Goal: Task Accomplishment & Management: Manage account settings

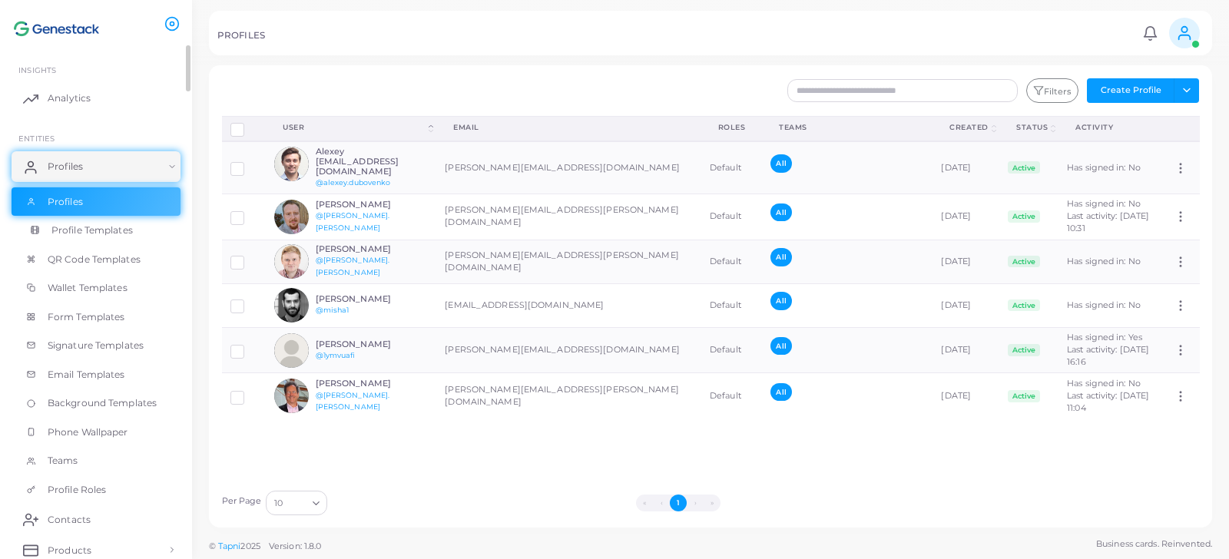
click at [87, 224] on span "Profile Templates" at bounding box center [91, 231] width 81 height 14
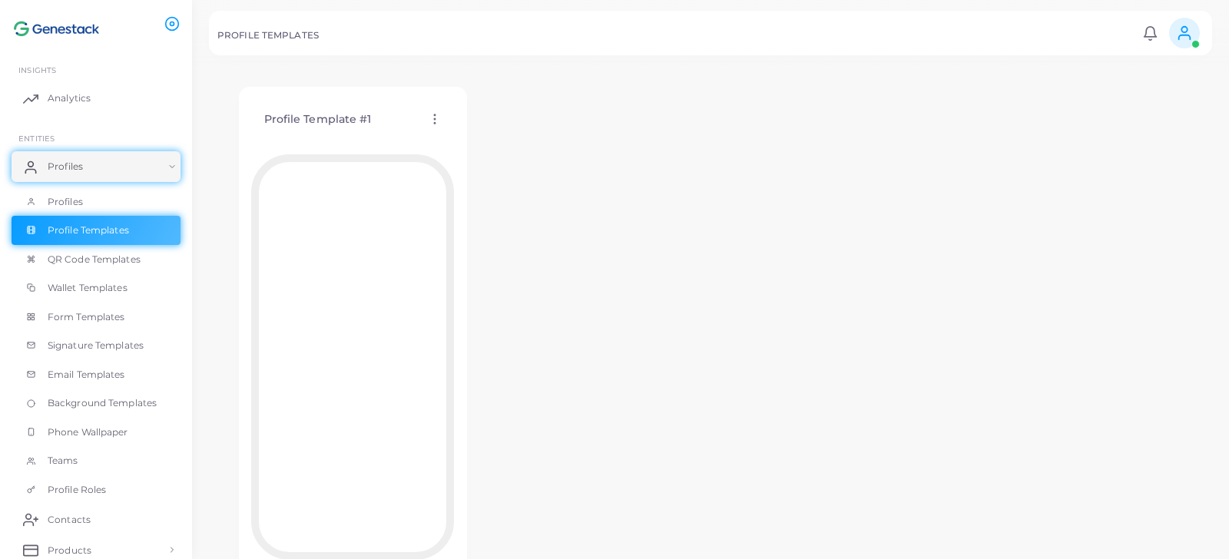
scroll to position [18, 0]
click at [73, 191] on link "Profiles" at bounding box center [96, 201] width 169 height 29
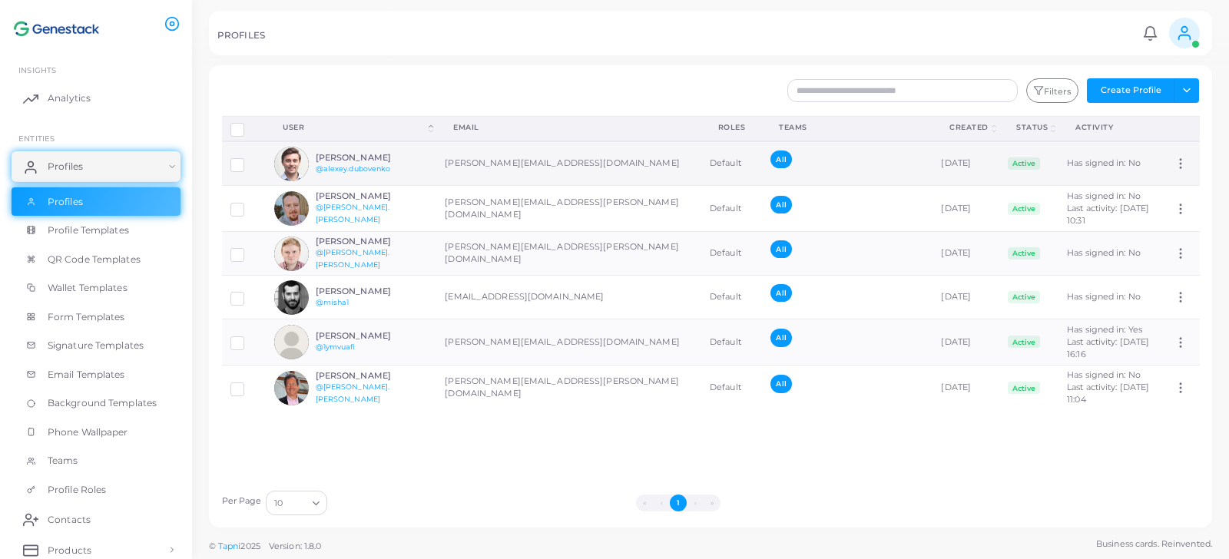
click at [417, 158] on h6 "[PERSON_NAME]" at bounding box center [372, 158] width 113 height 10
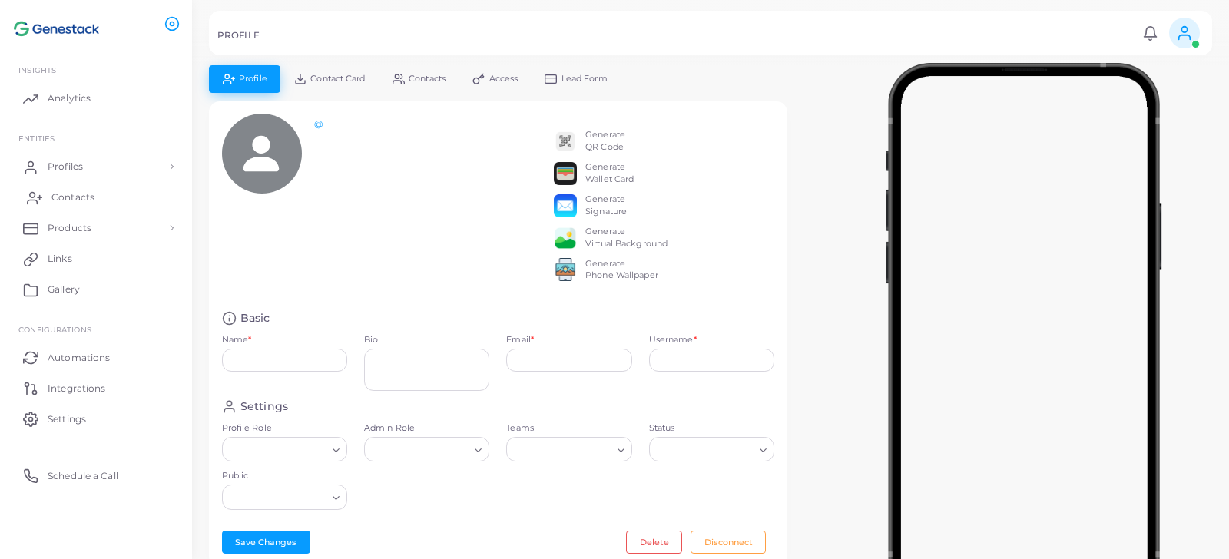
type input "**********"
type textarea "**********"
type input "**********"
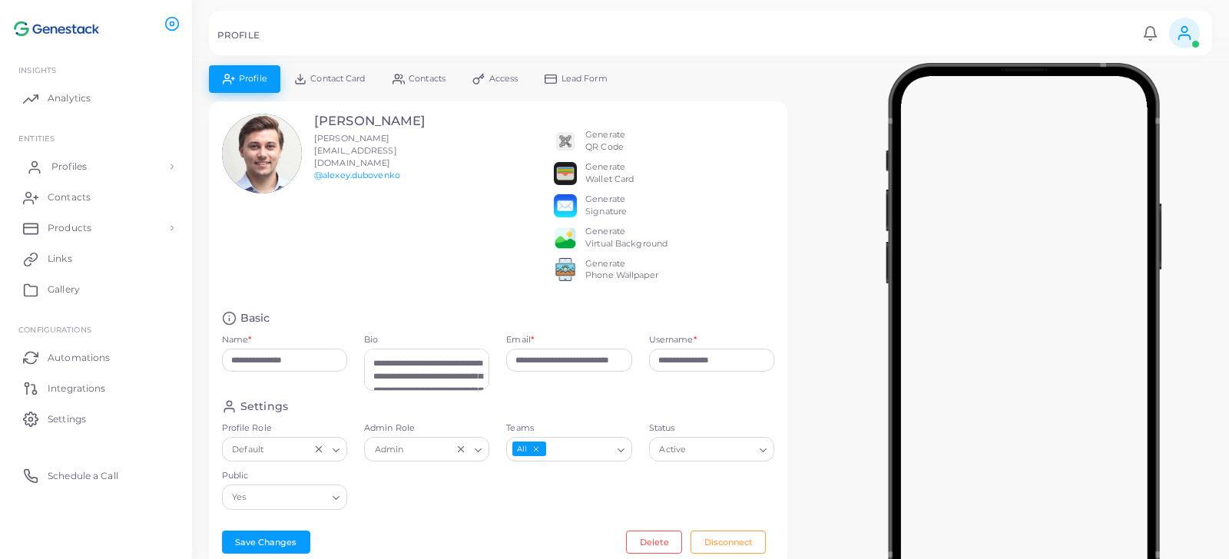
click at [65, 165] on span "Profiles" at bounding box center [68, 167] width 35 height 14
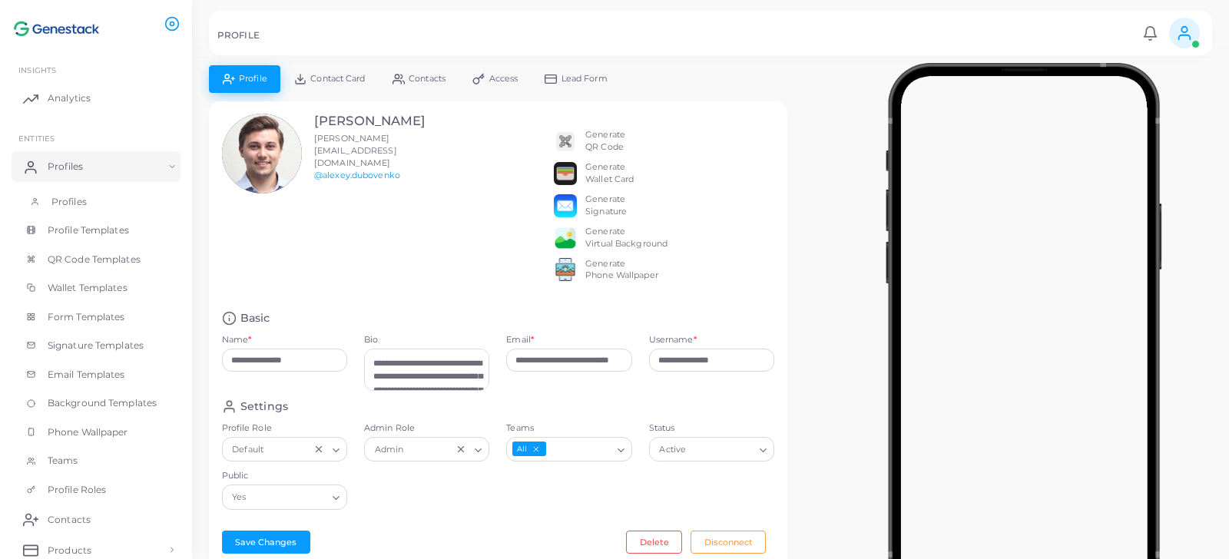
click at [69, 205] on span "Profiles" at bounding box center [68, 202] width 35 height 14
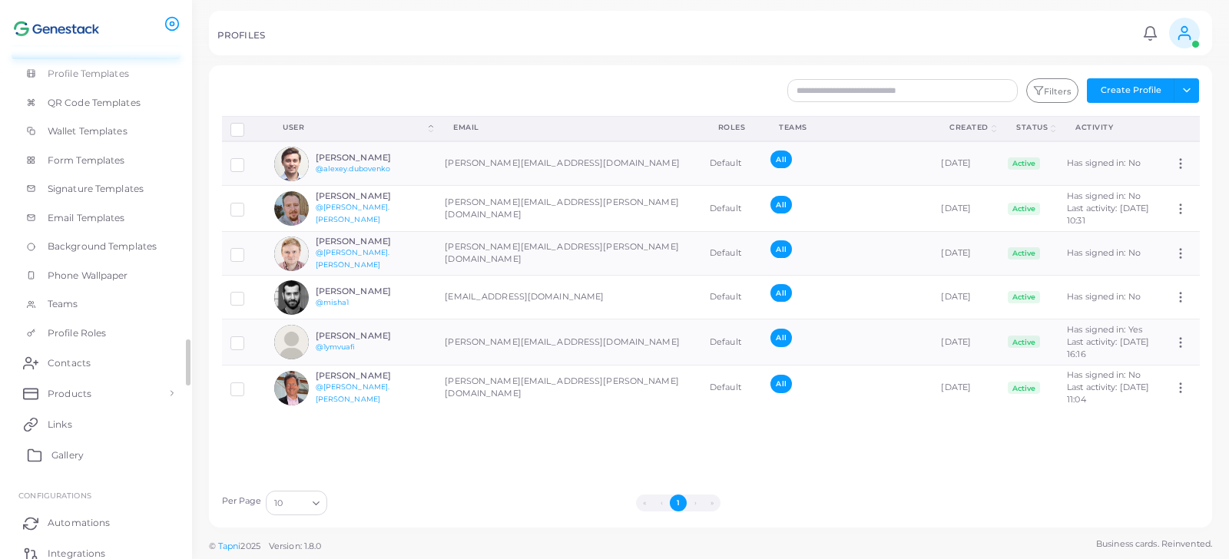
click at [80, 447] on link "Gallery" at bounding box center [96, 454] width 169 height 31
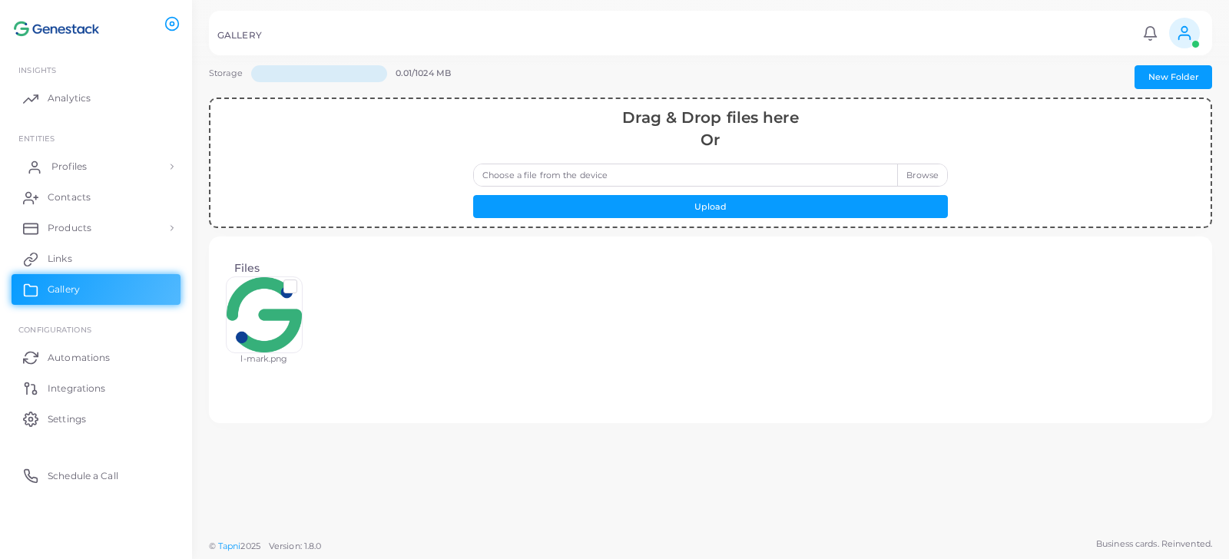
click at [80, 170] on span "Profiles" at bounding box center [68, 167] width 35 height 14
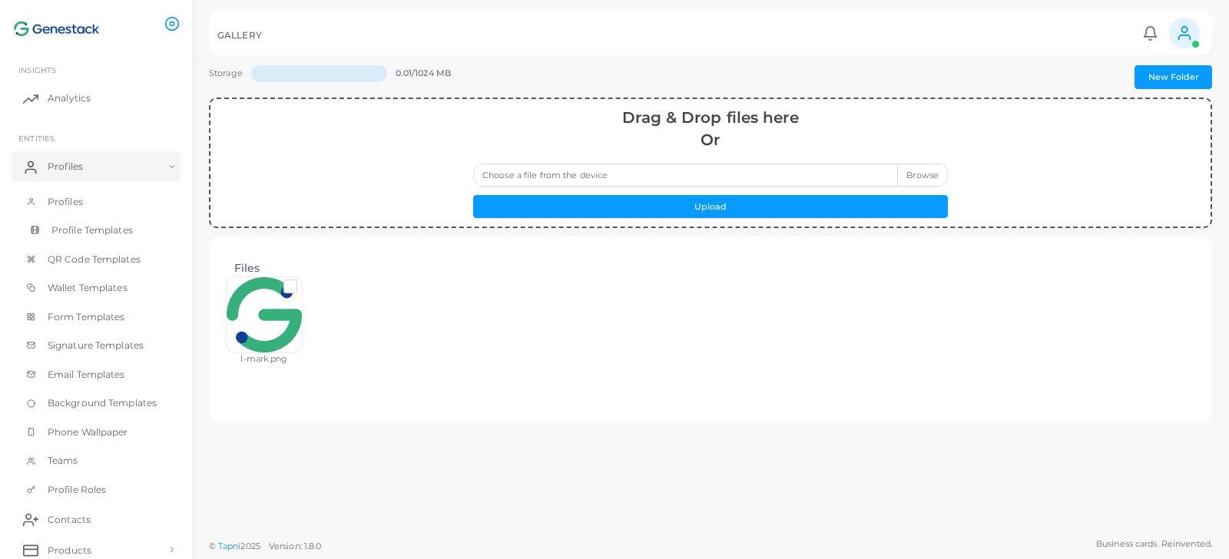
click at [86, 234] on span "Profile Templates" at bounding box center [91, 231] width 81 height 14
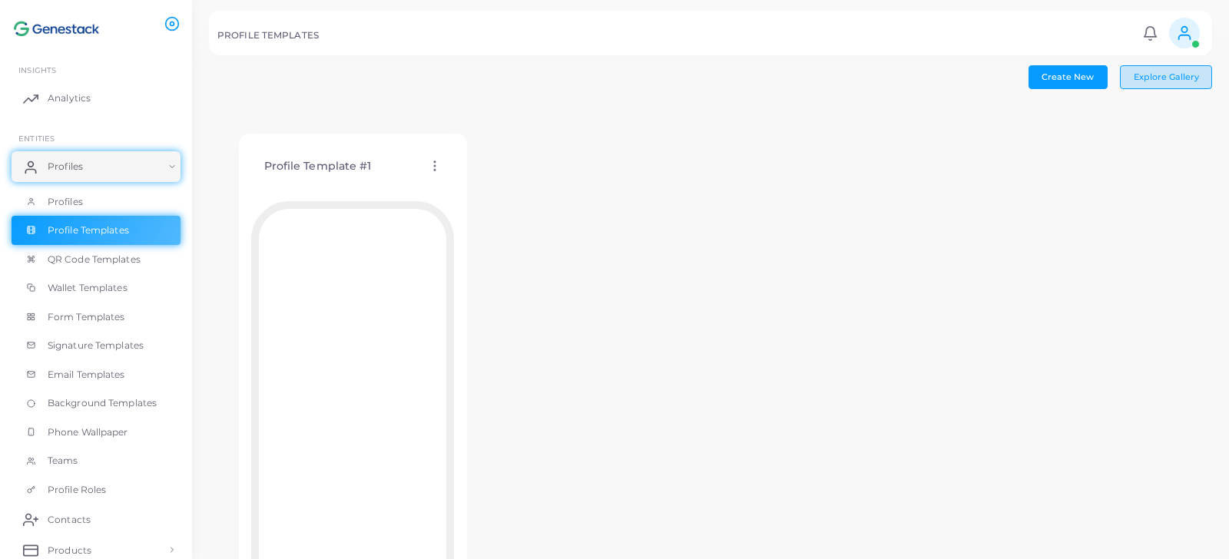
click at [1166, 85] on button "Explore Gallery" at bounding box center [1166, 76] width 92 height 23
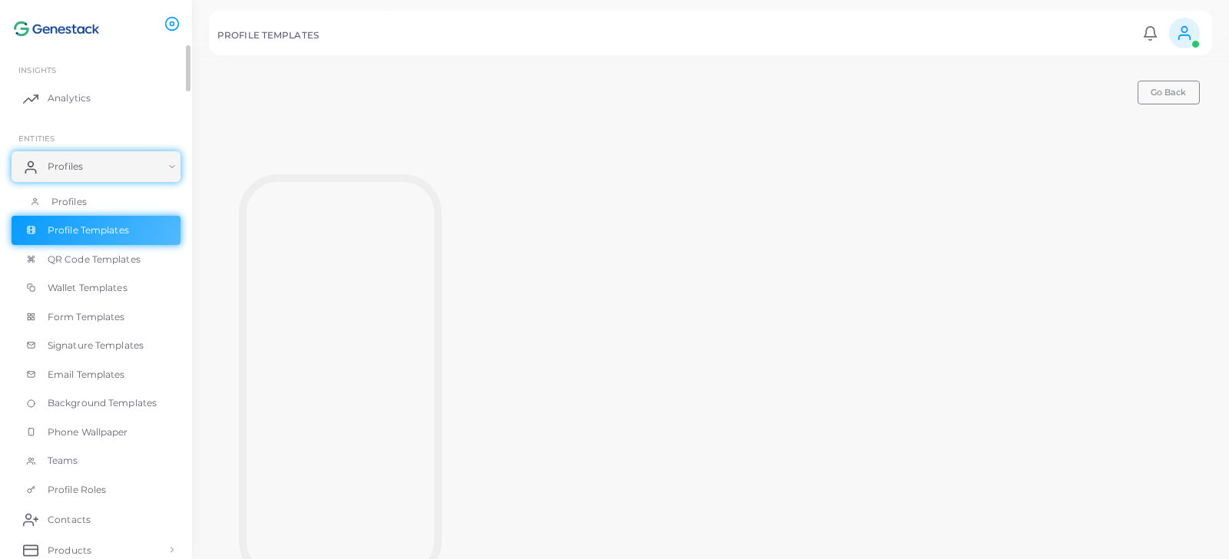
click at [75, 197] on span "Profiles" at bounding box center [68, 202] width 35 height 14
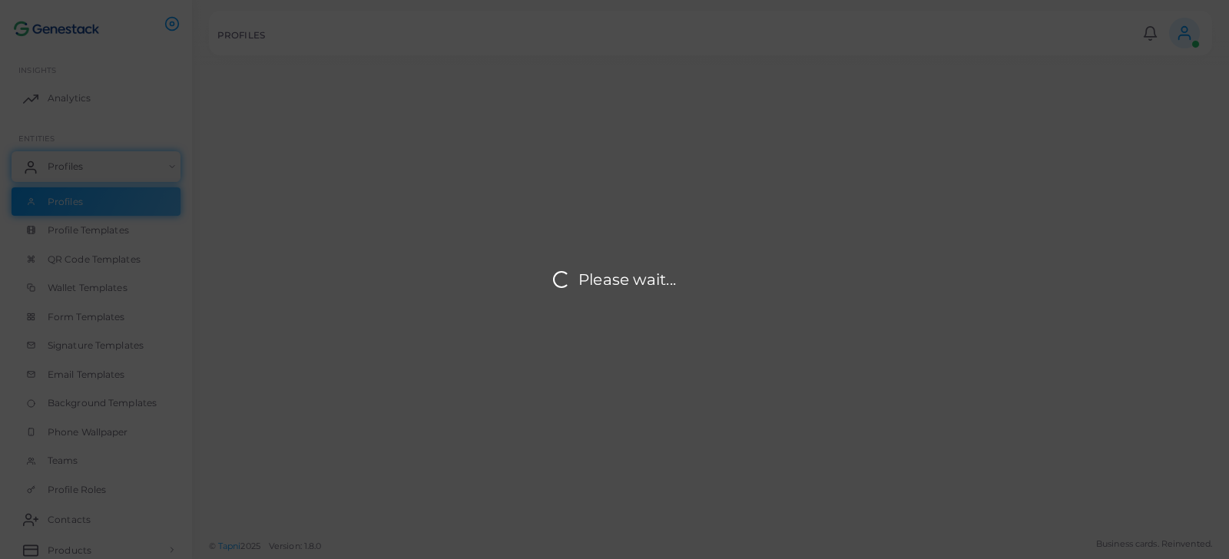
click at [86, 233] on div "Please wait..." at bounding box center [614, 279] width 1229 height 559
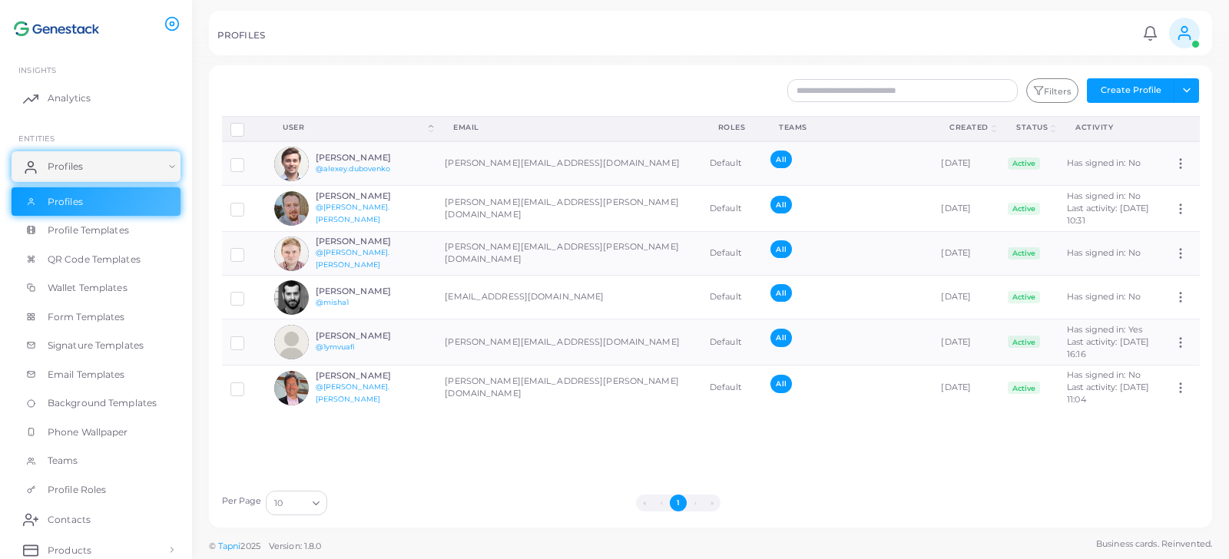
click at [87, 234] on span "Profile Templates" at bounding box center [88, 231] width 81 height 14
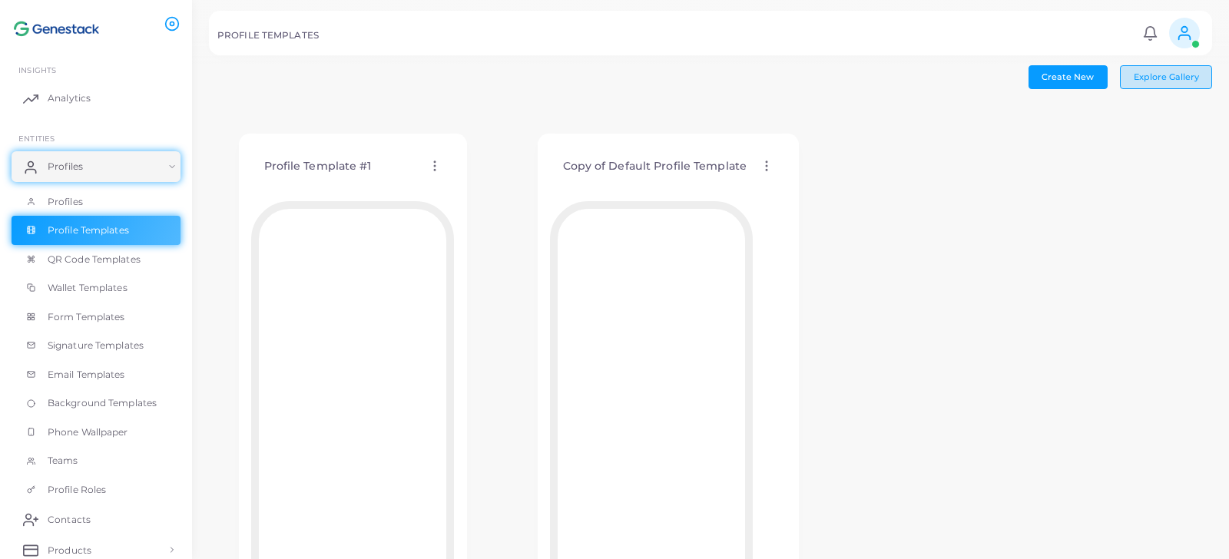
click at [1150, 78] on span "Explore Gallery" at bounding box center [1166, 76] width 65 height 11
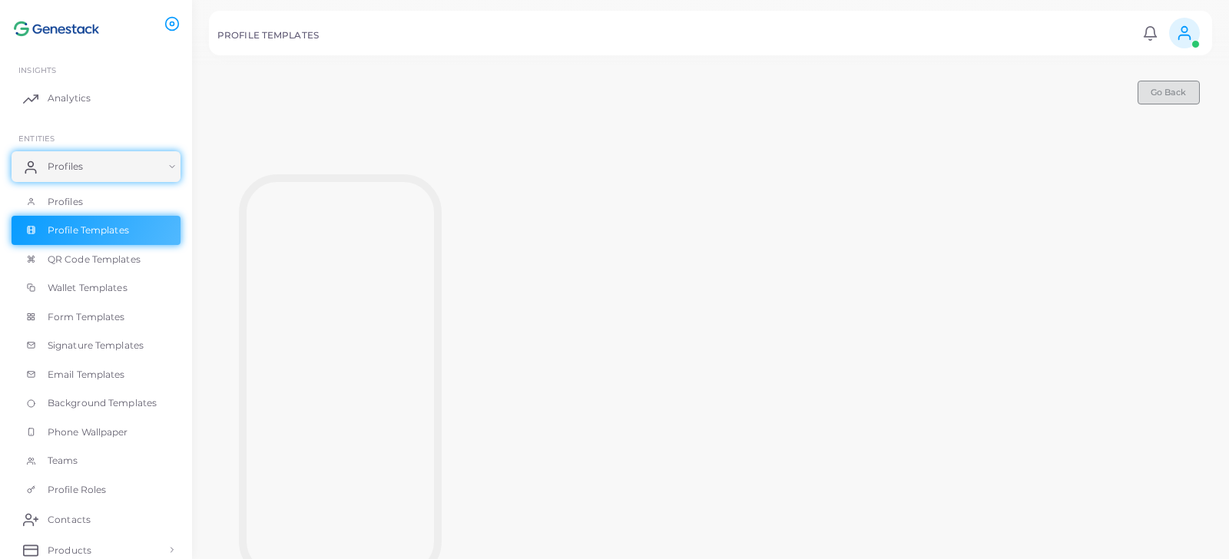
click at [1184, 89] on span "Go Back" at bounding box center [1168, 92] width 35 height 11
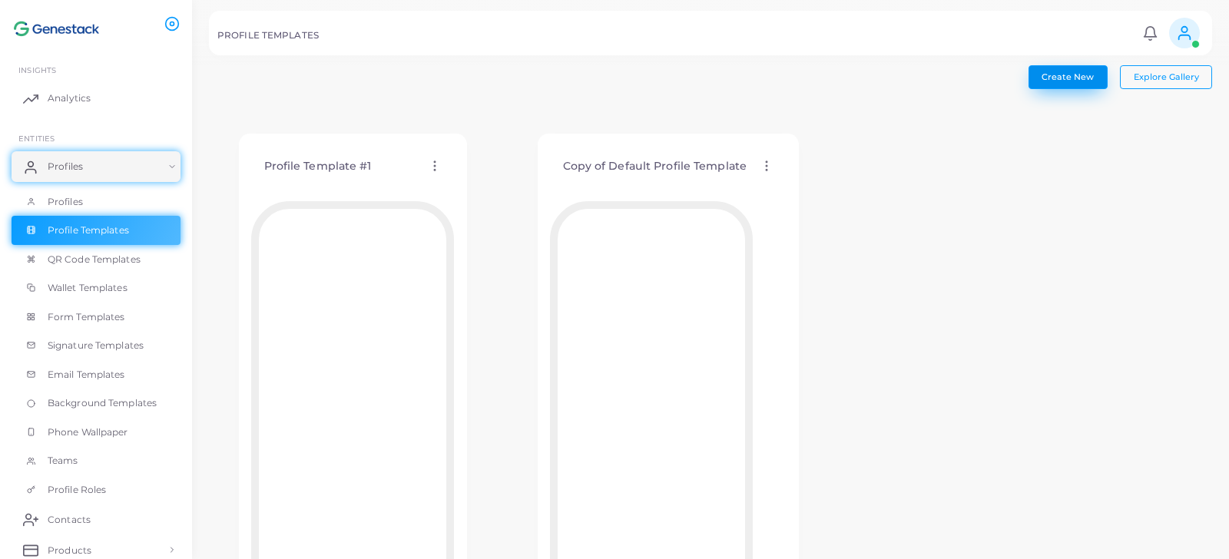
click at [1078, 75] on span "Create New" at bounding box center [1068, 76] width 52 height 11
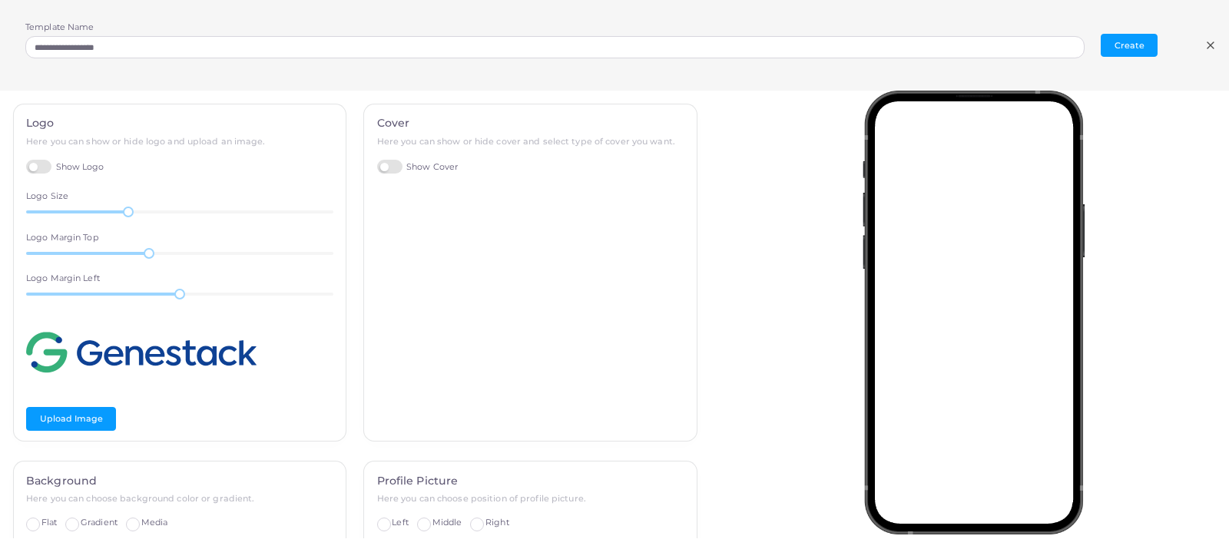
click at [1209, 45] on icon at bounding box center [1211, 45] width 12 height 12
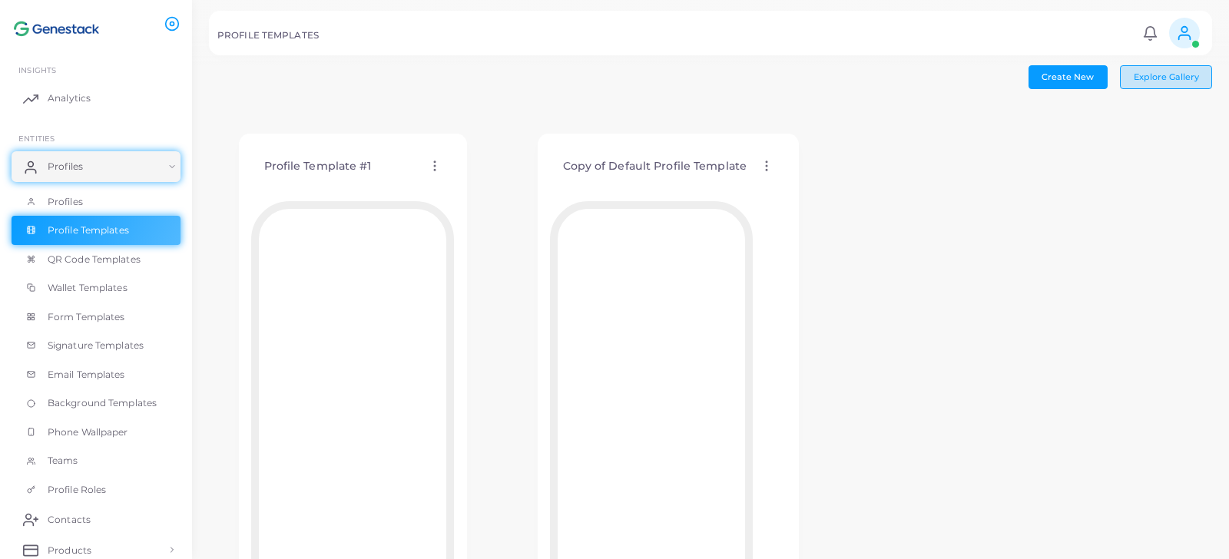
click at [1142, 81] on button "Explore Gallery" at bounding box center [1166, 76] width 92 height 23
